Goal: Task Accomplishment & Management: Manage account settings

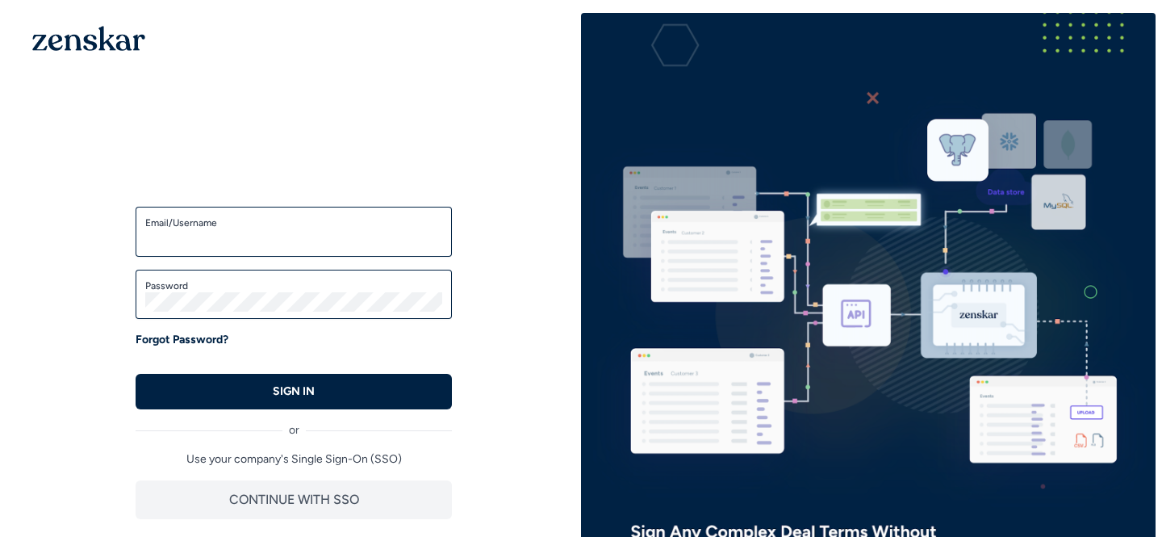
type input "**********"
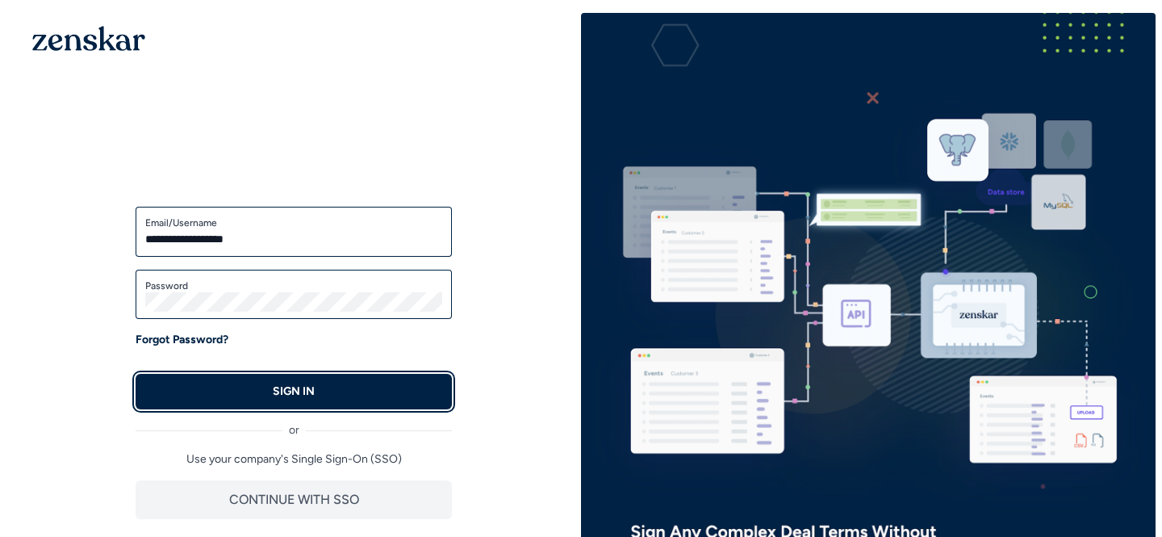
click at [298, 388] on p "SIGN IN" at bounding box center [294, 391] width 42 height 16
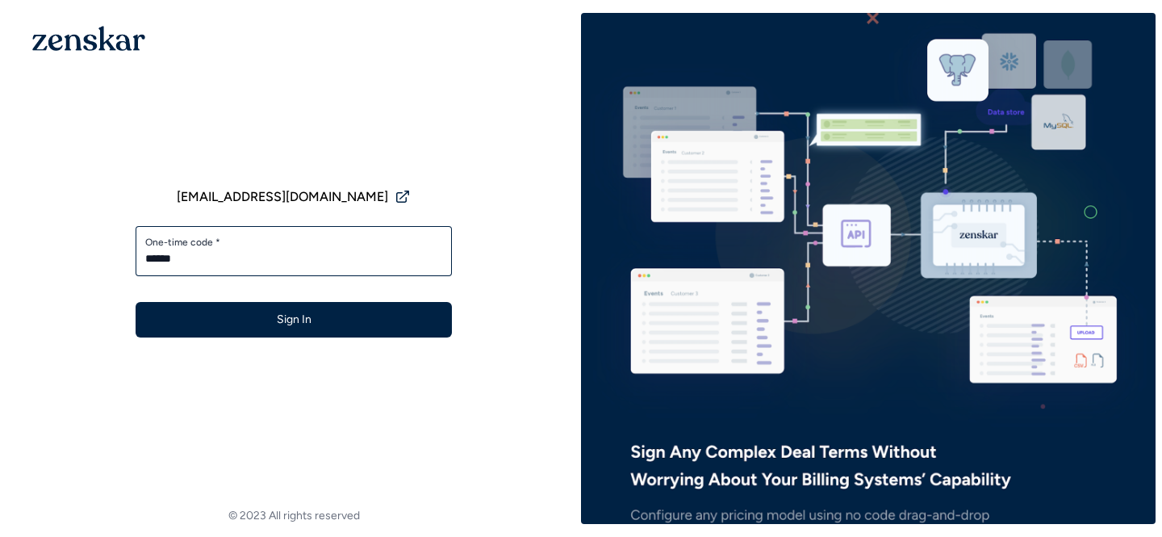
type input "******"
click at [136, 302] on button "Sign In" at bounding box center [294, 320] width 316 height 36
